Goal: Information Seeking & Learning: Learn about a topic

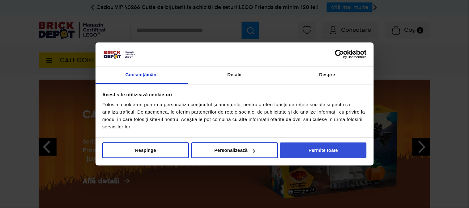
click at [325, 152] on button "Permite toate" at bounding box center [323, 151] width 87 height 16
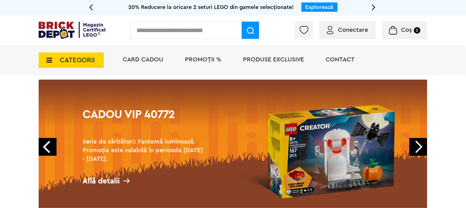
click at [62, 64] on span "CATEGORII" at bounding box center [77, 60] width 35 height 7
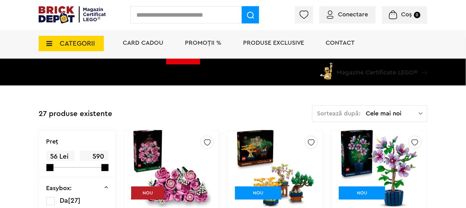
scroll to position [103, 0]
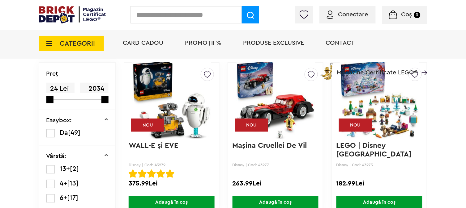
scroll to position [171, 0]
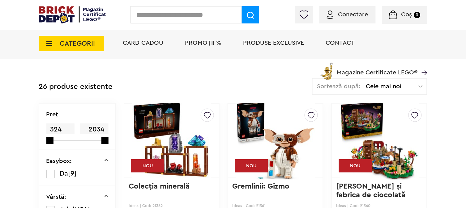
scroll to position [137, 0]
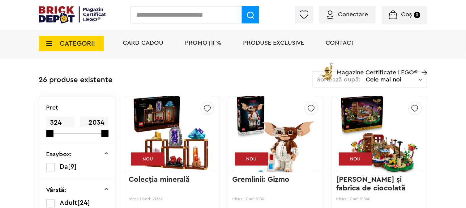
click at [60, 44] on span "CATEGORII" at bounding box center [77, 43] width 35 height 7
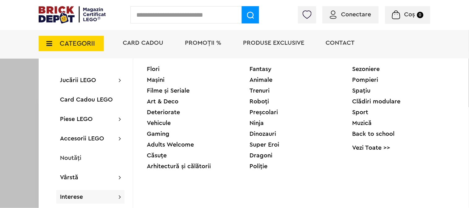
click at [370, 69] on div "Sezoniere" at bounding box center [403, 69] width 103 height 6
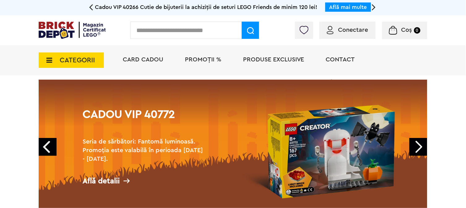
drag, startPoint x: 0, startPoint y: 0, endPoint x: 0, endPoint y: 149, distance: 148.6
click at [265, 58] on span "Produse exclusive" at bounding box center [273, 60] width 61 height 6
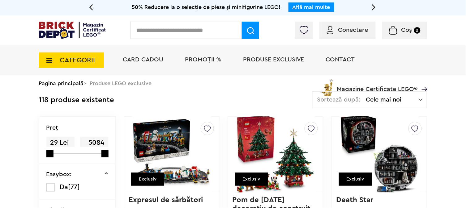
click at [66, 60] on span "CATEGORII" at bounding box center [77, 60] width 35 height 7
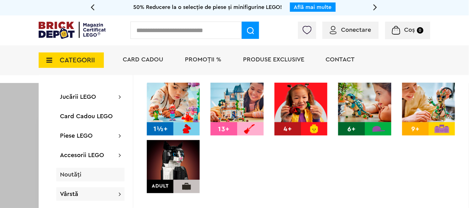
click at [70, 177] on span "Noutăți" at bounding box center [70, 175] width 21 height 6
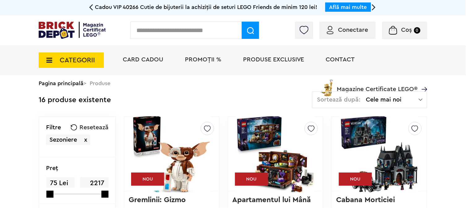
click at [158, 29] on input "text" at bounding box center [185, 30] width 111 height 17
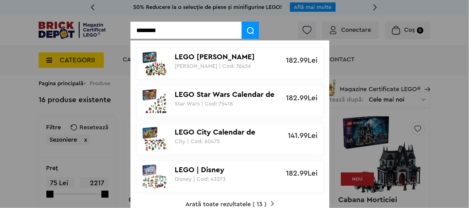
type input "********"
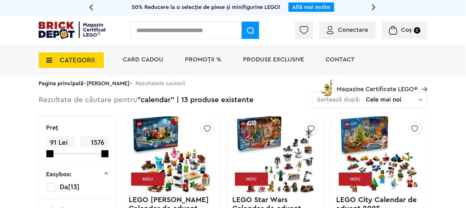
click at [149, 28] on input "text" at bounding box center [185, 30] width 111 height 17
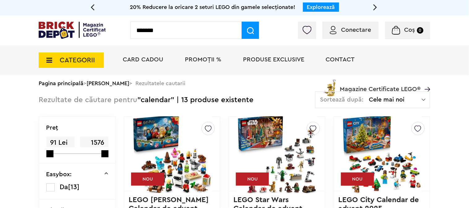
type input "*******"
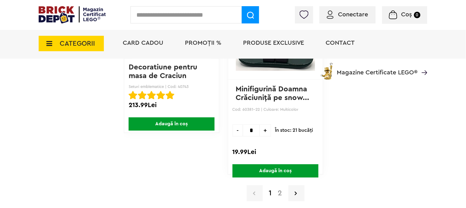
scroll to position [1579, 0]
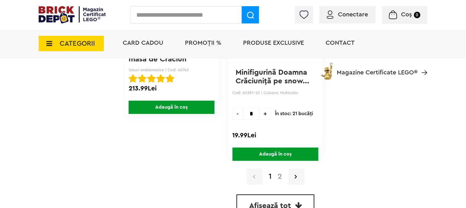
click at [279, 173] on link "2" at bounding box center [280, 176] width 11 height 7
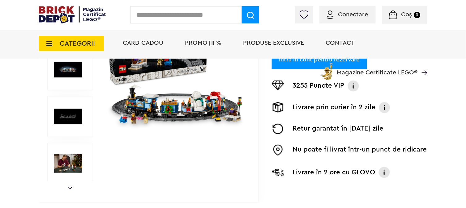
scroll to position [103, 0]
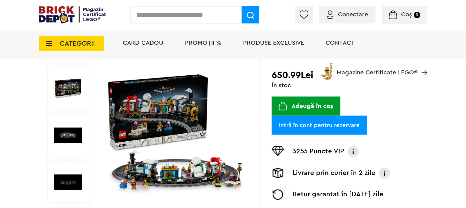
click at [167, 166] on img at bounding box center [175, 135] width 139 height 139
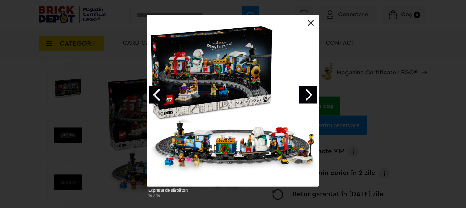
click at [303, 94] on link "Next image" at bounding box center [308, 95] width 18 height 18
click at [314, 93] on link "Next image" at bounding box center [308, 95] width 18 height 18
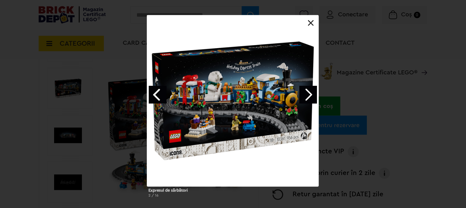
click at [308, 96] on link "Next image" at bounding box center [308, 95] width 18 height 18
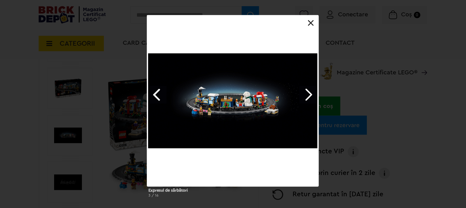
click at [308, 96] on link "Next image" at bounding box center [308, 95] width 18 height 18
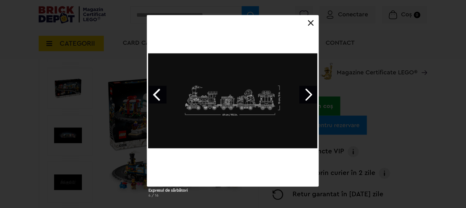
click at [308, 96] on link "Next image" at bounding box center [308, 95] width 18 height 18
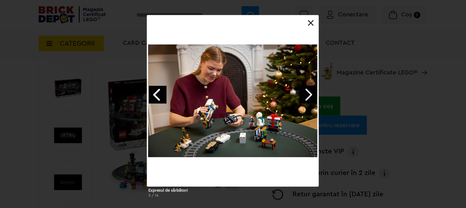
click at [307, 96] on link "Next image" at bounding box center [308, 95] width 18 height 18
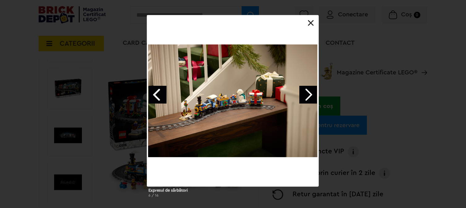
click at [307, 96] on link "Next image" at bounding box center [308, 95] width 18 height 18
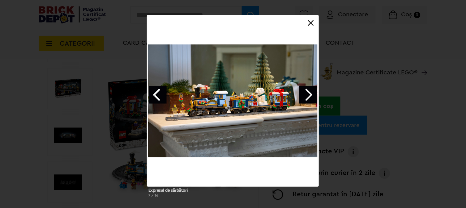
click at [307, 96] on link "Next image" at bounding box center [308, 95] width 18 height 18
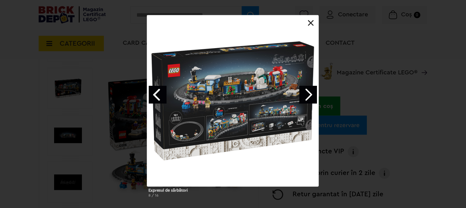
click at [408, 125] on div "Expresul de sărbători 8 / 16" at bounding box center [233, 108] width 466 height 187
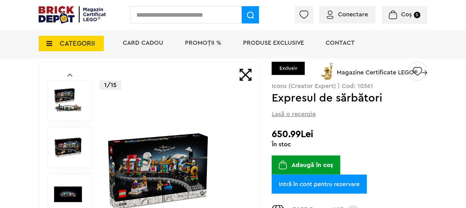
scroll to position [69, 0]
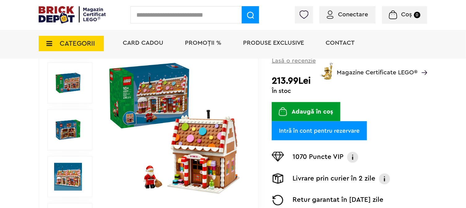
scroll to position [103, 0]
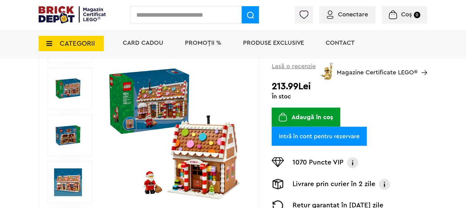
click at [140, 108] on img at bounding box center [175, 135] width 139 height 139
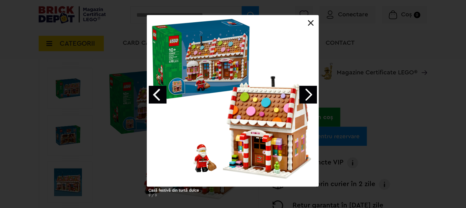
click at [308, 95] on link "Next image" at bounding box center [308, 95] width 18 height 18
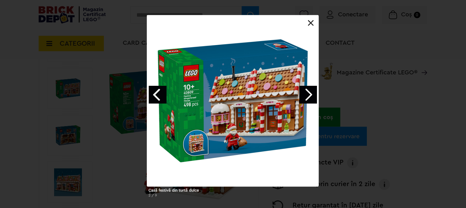
click at [308, 95] on link "Next image" at bounding box center [308, 95] width 18 height 18
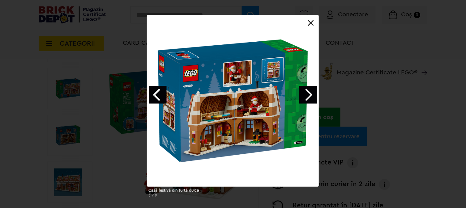
click at [308, 95] on link "Next image" at bounding box center [308, 95] width 18 height 18
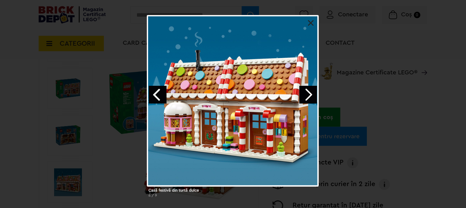
click at [308, 96] on link "Next image" at bounding box center [308, 95] width 18 height 18
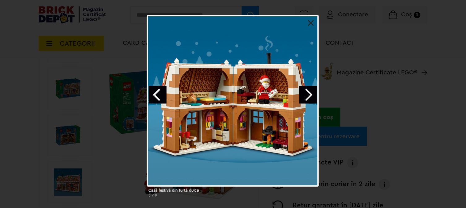
click at [308, 96] on link "Next image" at bounding box center [308, 95] width 18 height 18
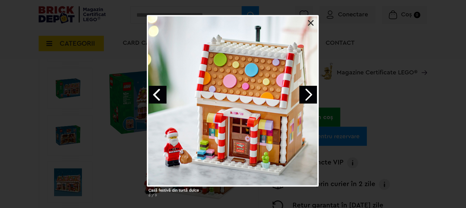
click at [308, 96] on link "Next image" at bounding box center [308, 95] width 18 height 18
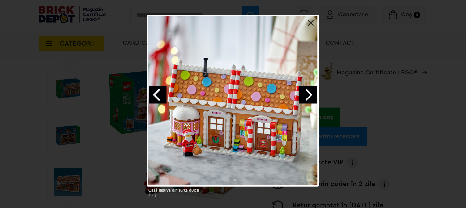
click at [308, 96] on link "Next image" at bounding box center [308, 95] width 18 height 18
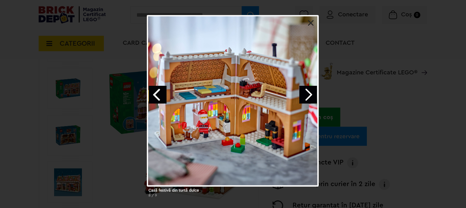
click at [400, 100] on div "Casă festivă din turtă dulce 8 / 9" at bounding box center [233, 108] width 466 height 187
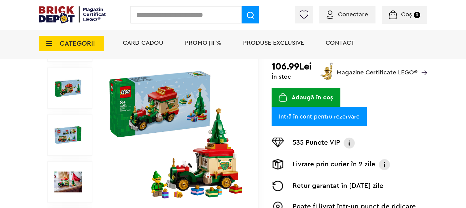
scroll to position [103, 0]
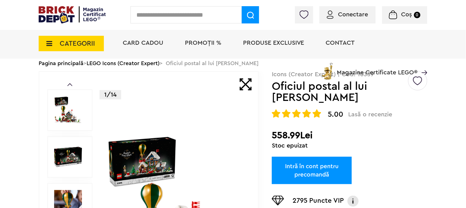
scroll to position [103, 0]
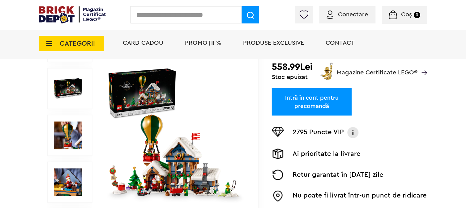
click at [172, 170] on img at bounding box center [175, 135] width 139 height 139
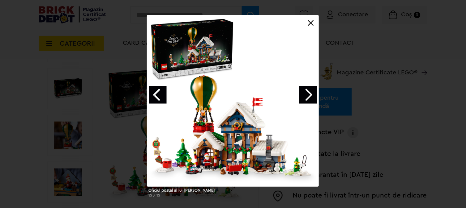
click at [309, 92] on link "Next image" at bounding box center [308, 95] width 18 height 18
click at [310, 96] on link "Next image" at bounding box center [308, 95] width 18 height 18
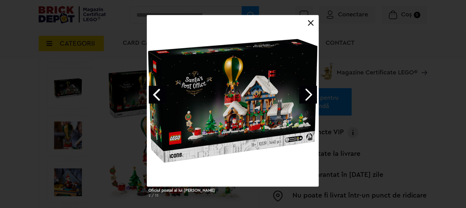
click at [309, 98] on link "Next image" at bounding box center [308, 95] width 18 height 18
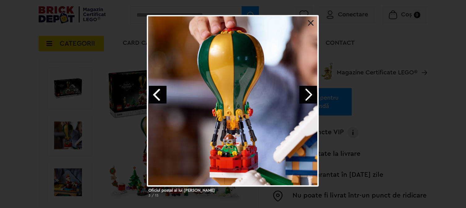
click at [307, 98] on link "Next image" at bounding box center [308, 95] width 18 height 18
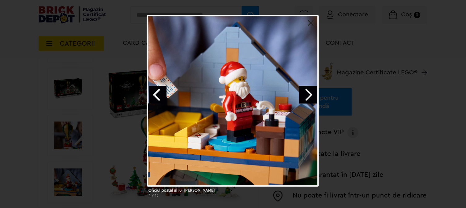
click at [307, 94] on link "Next image" at bounding box center [308, 95] width 18 height 18
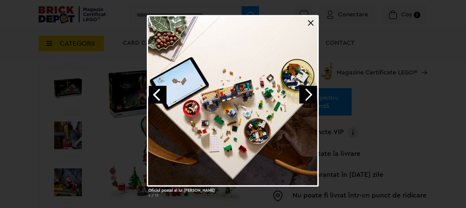
click at [307, 98] on link "Next image" at bounding box center [308, 95] width 18 height 18
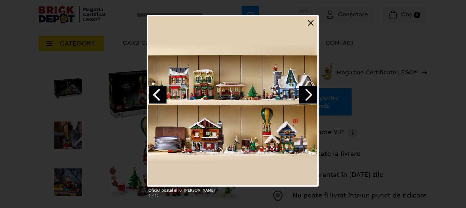
click at [307, 98] on link "Next image" at bounding box center [308, 95] width 18 height 18
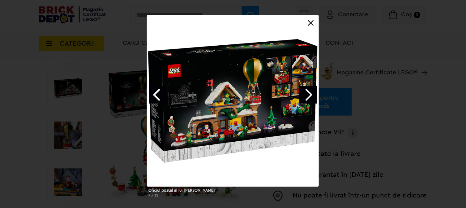
click at [307, 98] on link "Next image" at bounding box center [308, 95] width 18 height 18
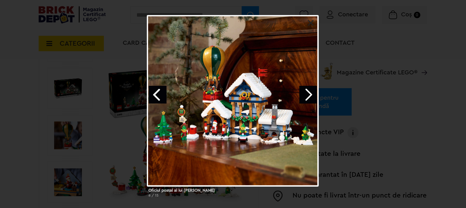
click at [307, 98] on link "Next image" at bounding box center [308, 95] width 18 height 18
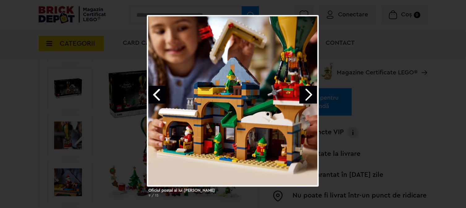
click at [307, 98] on link "Next image" at bounding box center [308, 95] width 18 height 18
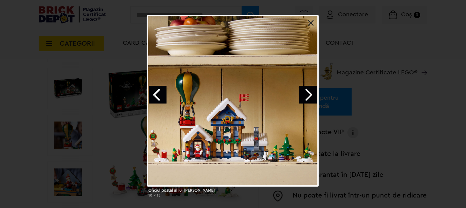
click at [387, 108] on div "Oficiul postal al lui Mos Craciun 10 / 15" at bounding box center [233, 108] width 466 height 187
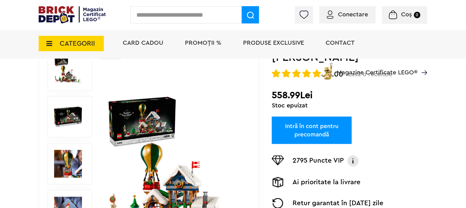
scroll to position [69, 0]
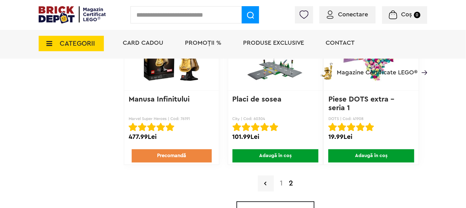
scroll to position [1407, 0]
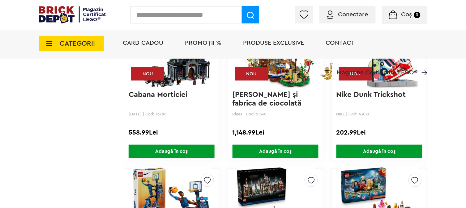
scroll to position [687, 0]
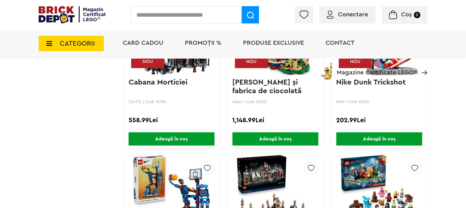
drag, startPoint x: 255, startPoint y: 79, endPoint x: 240, endPoint y: 84, distance: 15.4
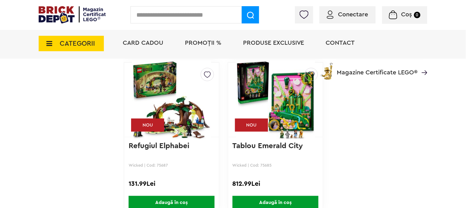
scroll to position [1785, 0]
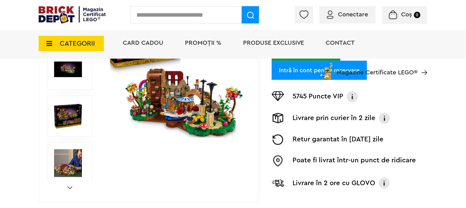
scroll to position [171, 0]
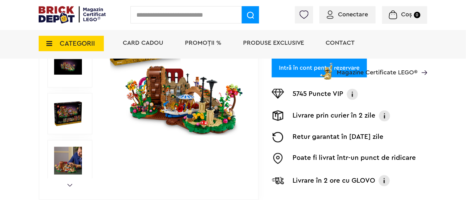
click at [188, 108] on img at bounding box center [175, 67] width 139 height 139
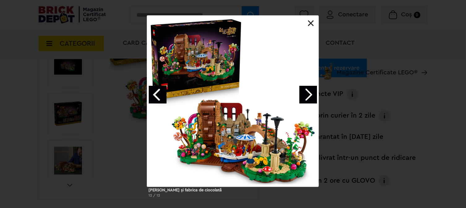
click at [311, 91] on link "Next image" at bounding box center [308, 95] width 18 height 18
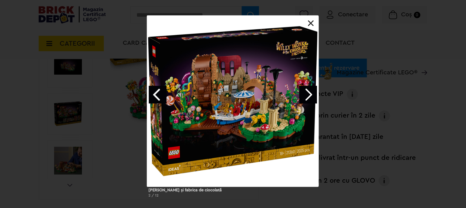
click at [307, 94] on link "Next image" at bounding box center [308, 95] width 18 height 18
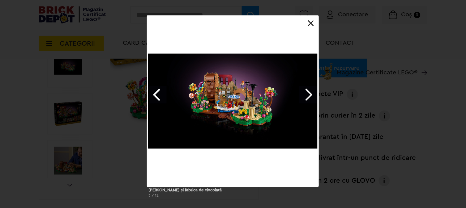
click at [307, 94] on link "Next image" at bounding box center [308, 95] width 18 height 18
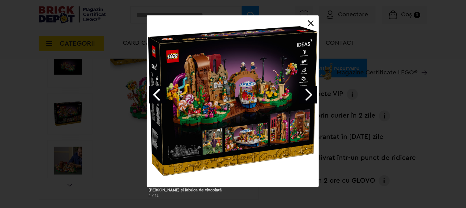
click at [307, 94] on link "Next image" at bounding box center [308, 95] width 18 height 18
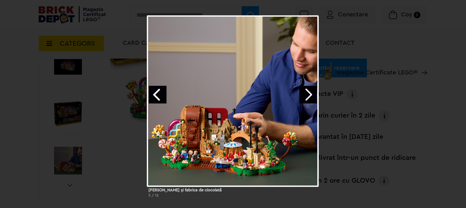
click at [307, 94] on link "Next image" at bounding box center [308, 95] width 18 height 18
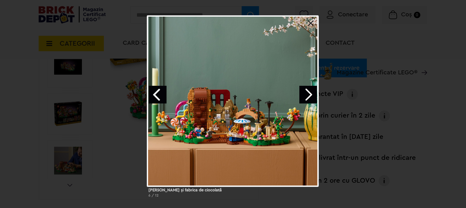
click at [307, 94] on link "Next image" at bounding box center [308, 95] width 18 height 18
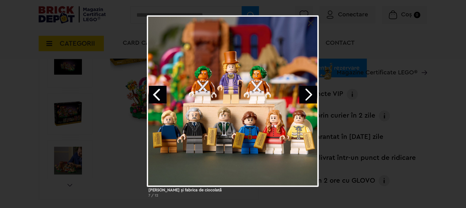
click at [411, 105] on div "Willy Wonka şi fabrica de ciocolată 7 / 12" at bounding box center [233, 109] width 466 height 187
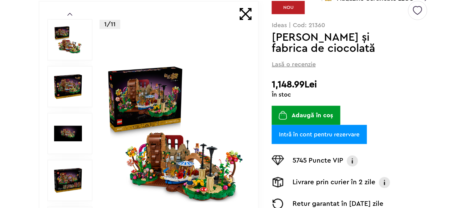
scroll to position [0, 0]
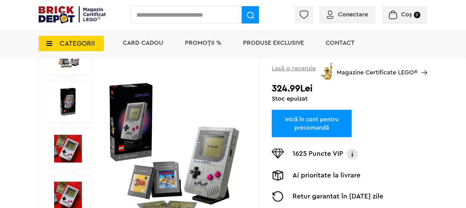
scroll to position [137, 0]
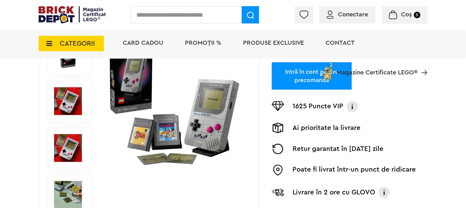
click at [181, 132] on img at bounding box center [175, 101] width 139 height 139
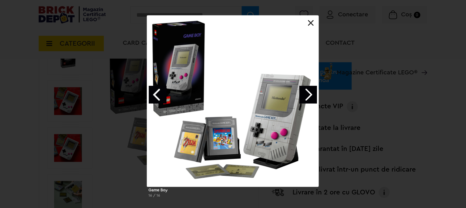
click at [310, 96] on link "Next image" at bounding box center [308, 95] width 18 height 18
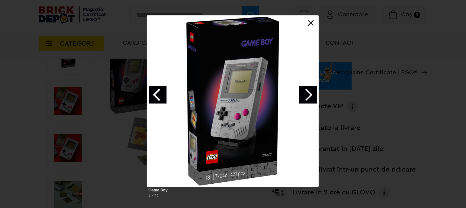
click at [309, 96] on link "Next image" at bounding box center [308, 95] width 18 height 18
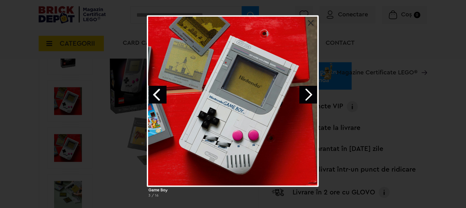
click at [309, 96] on link "Next image" at bounding box center [308, 95] width 18 height 18
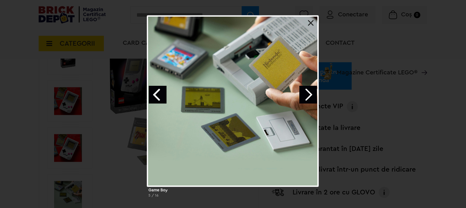
click at [280, 63] on div at bounding box center [232, 100] width 171 height 171
click at [305, 88] on link "Next image" at bounding box center [308, 95] width 18 height 18
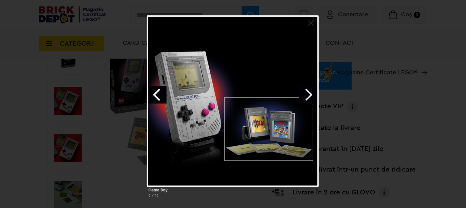
click at [305, 99] on link "Next image" at bounding box center [308, 95] width 18 height 18
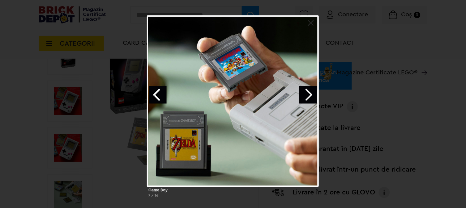
click at [387, 95] on div "Game Boy [DEMOGRAPHIC_DATA] / 16" at bounding box center [233, 108] width 466 height 187
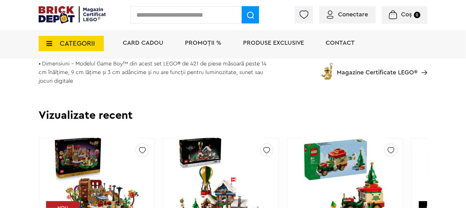
scroll to position [721, 0]
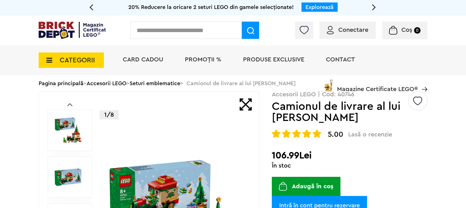
scroll to position [103, 0]
